Goal: Complete application form

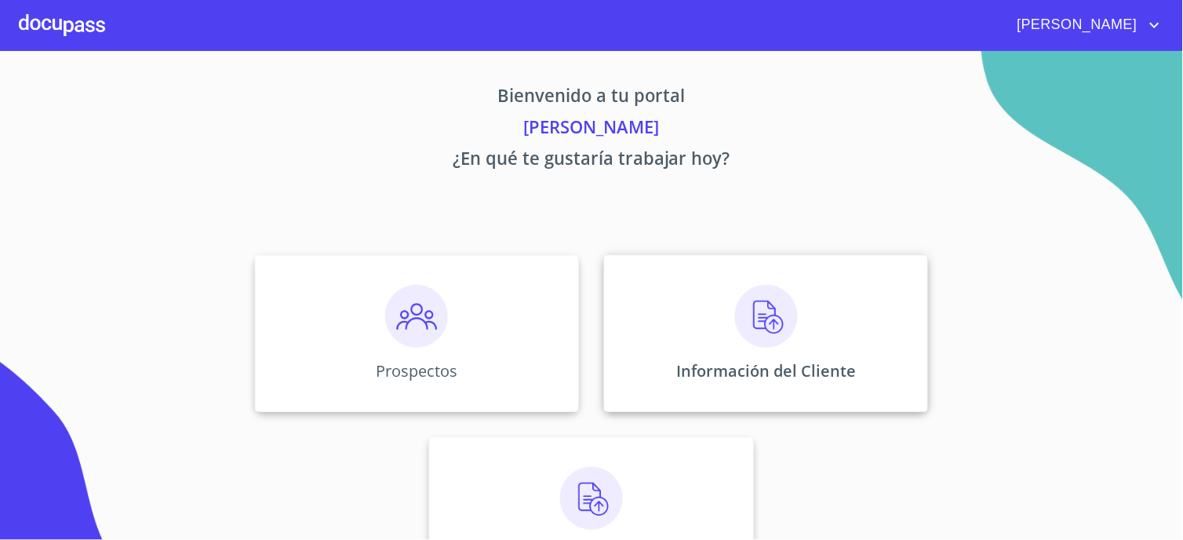
click at [763, 312] on img at bounding box center [766, 316] width 63 height 63
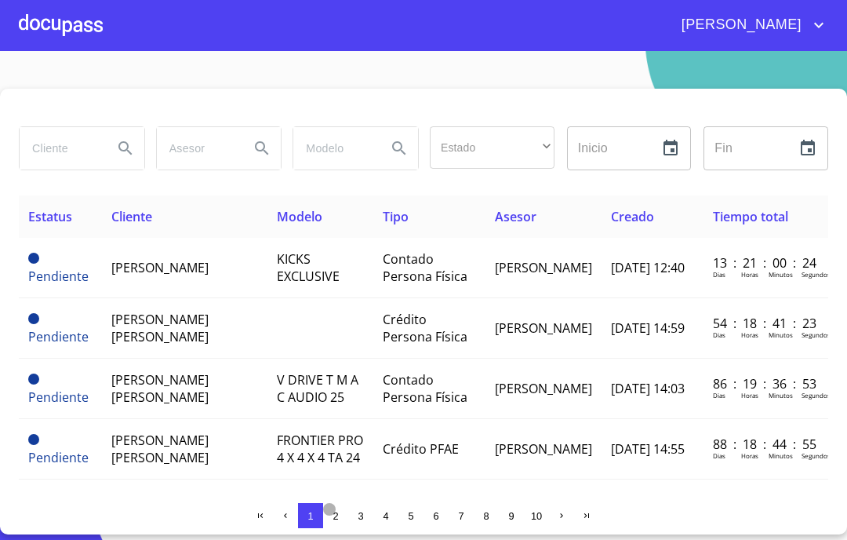
click at [333, 514] on span "2" at bounding box center [335, 516] width 5 height 12
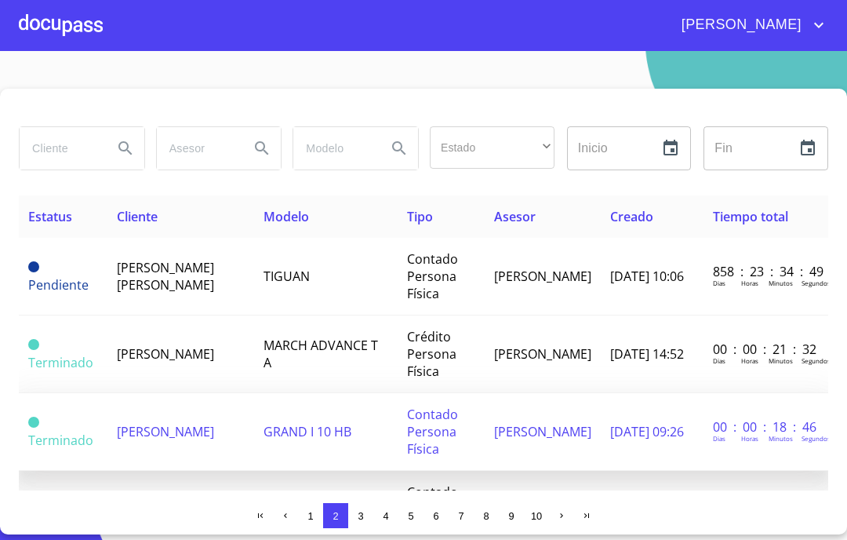
click at [162, 423] on span "[PERSON_NAME]" at bounding box center [165, 431] width 97 height 17
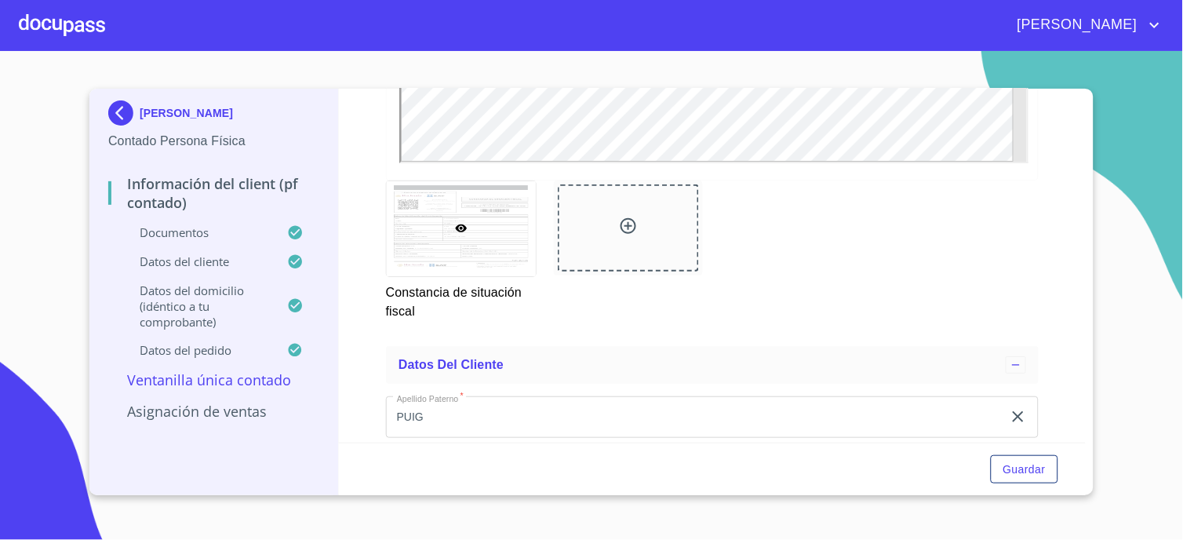
scroll to position [2715, 0]
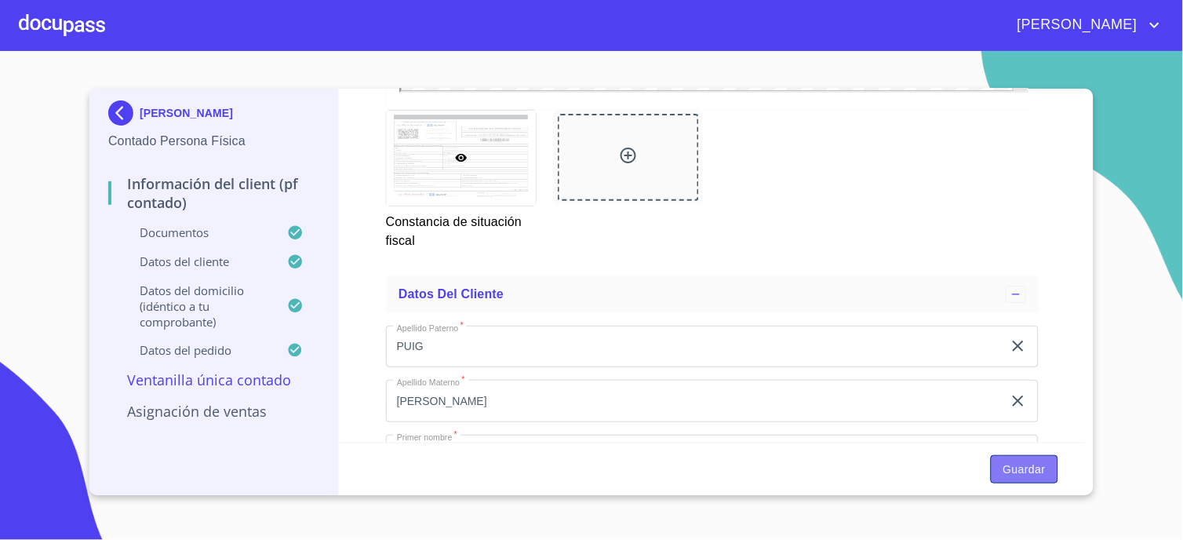
click at [1017, 468] on span "Guardar" at bounding box center [1024, 470] width 42 height 20
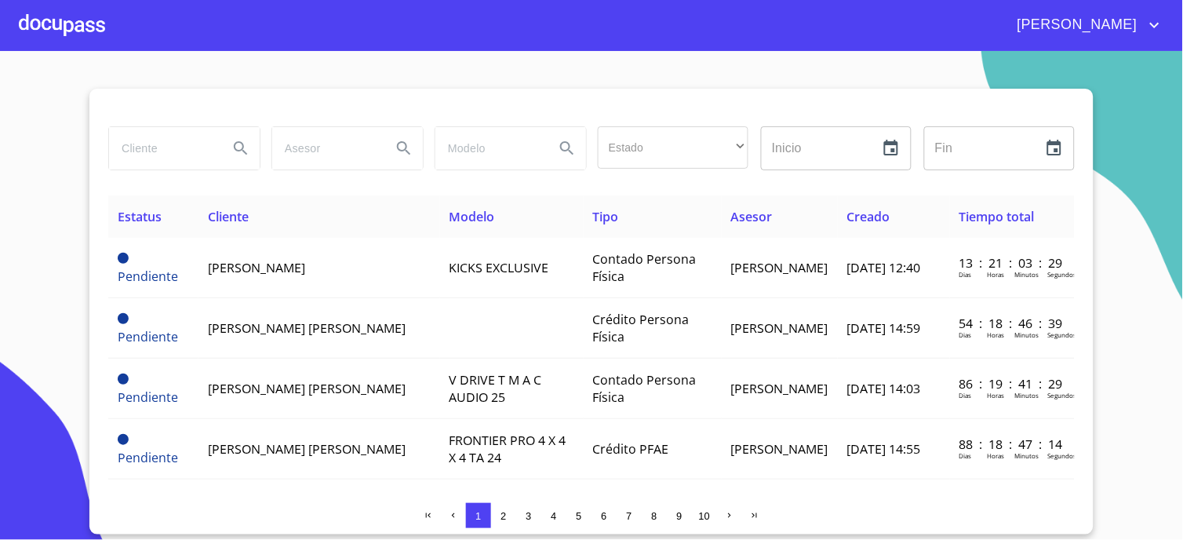
click at [505, 515] on span "2" at bounding box center [502, 516] width 5 height 12
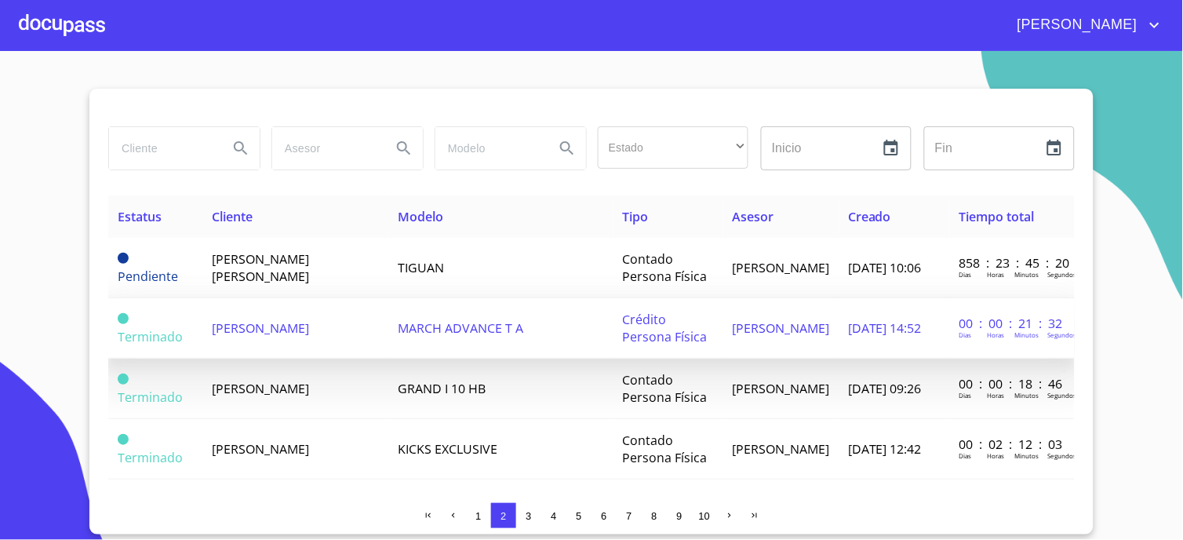
click at [278, 333] on td "[PERSON_NAME]" at bounding box center [295, 328] width 187 height 60
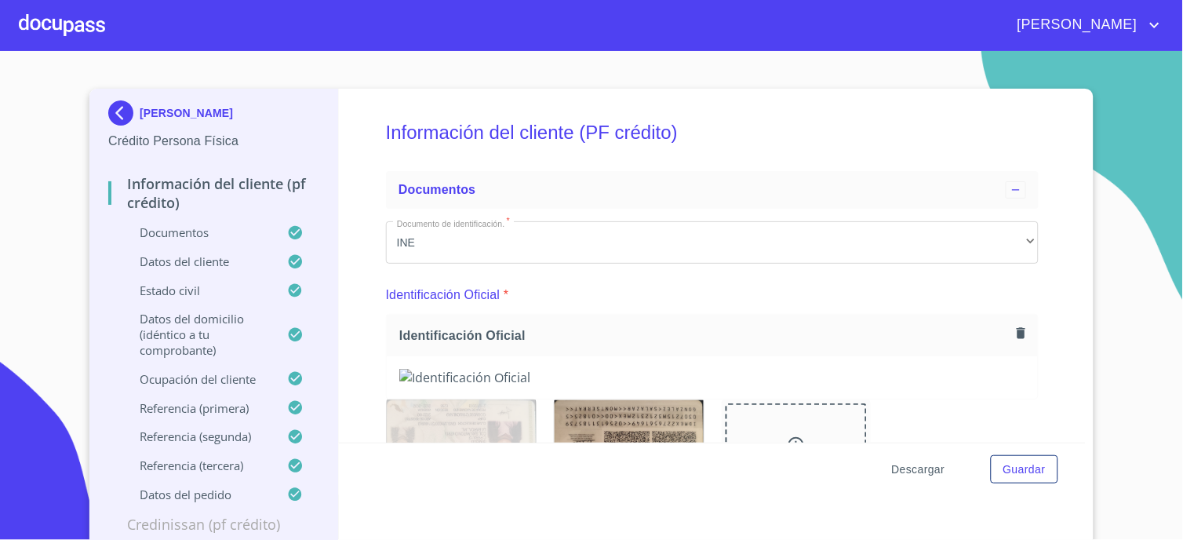
click at [918, 471] on span "Descargar" at bounding box center [918, 470] width 53 height 20
